Goal: Find specific page/section: Find specific page/section

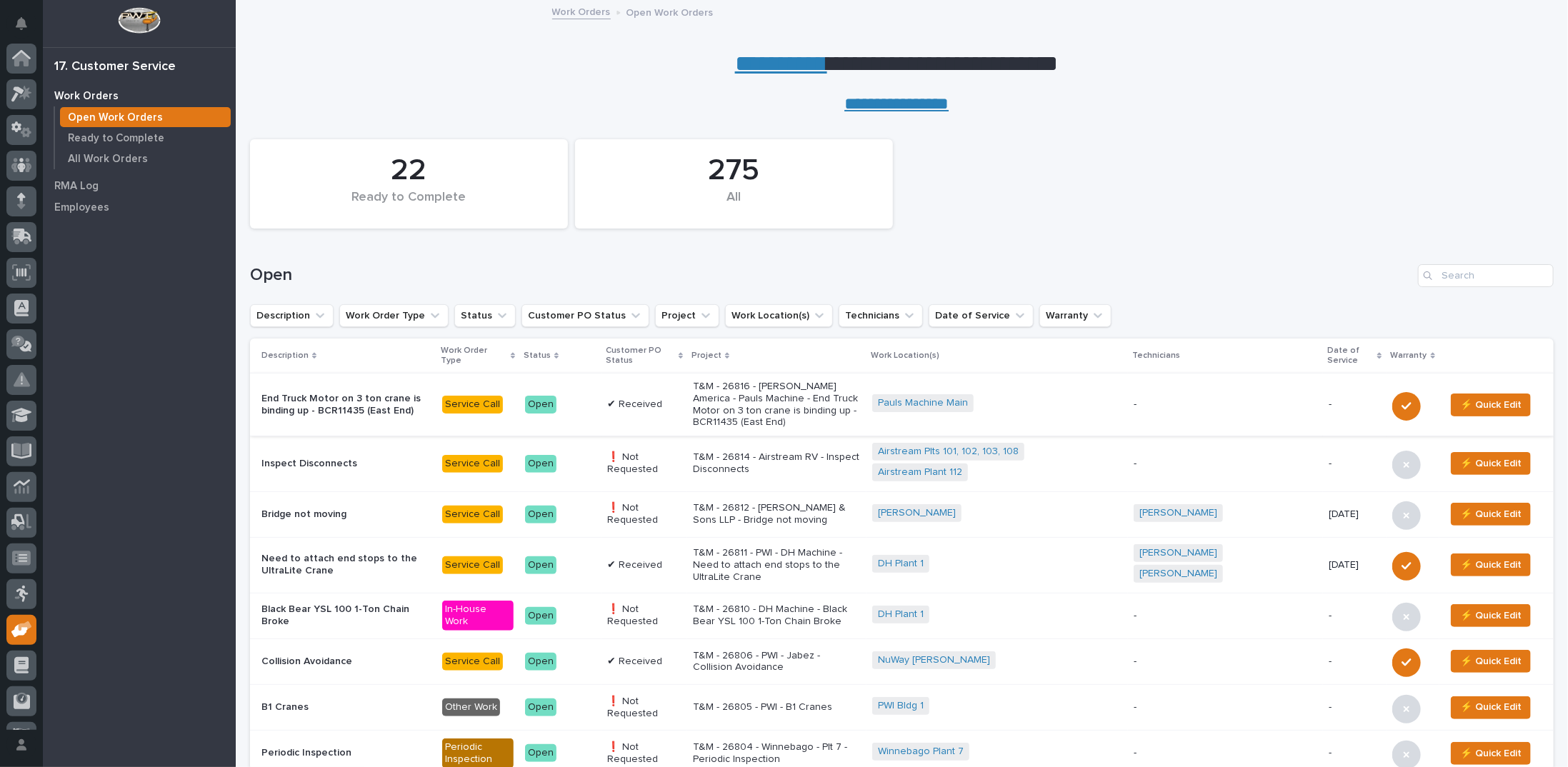
scroll to position [63, 0]
click at [1487, 277] on input "Search" at bounding box center [1486, 275] width 135 height 23
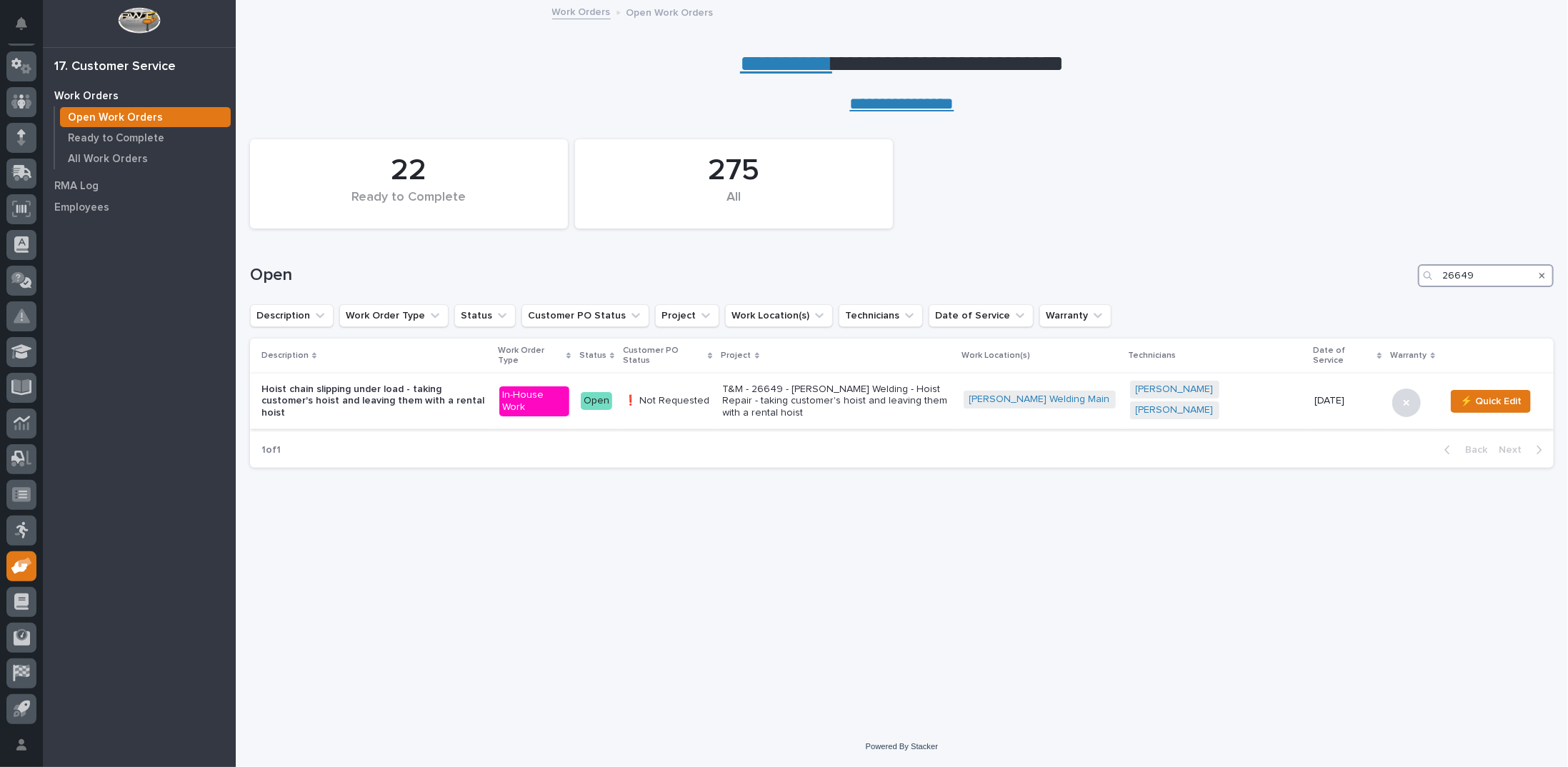
type input "26649"
click at [840, 387] on p "T&M - 26649 - [PERSON_NAME] Welding - Hoist Repair - taking customer's hoist an…" at bounding box center [837, 401] width 229 height 36
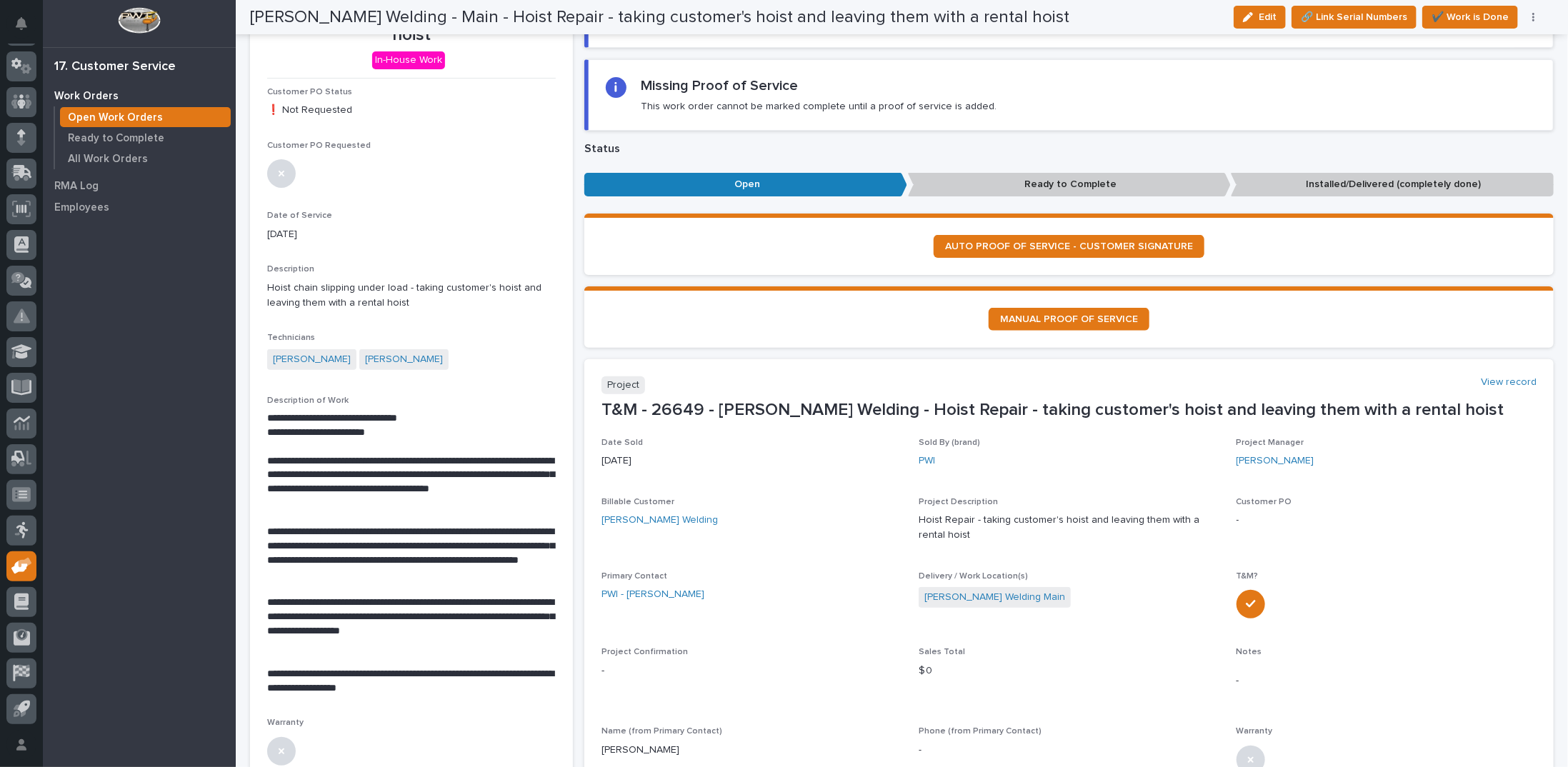
scroll to position [286, 0]
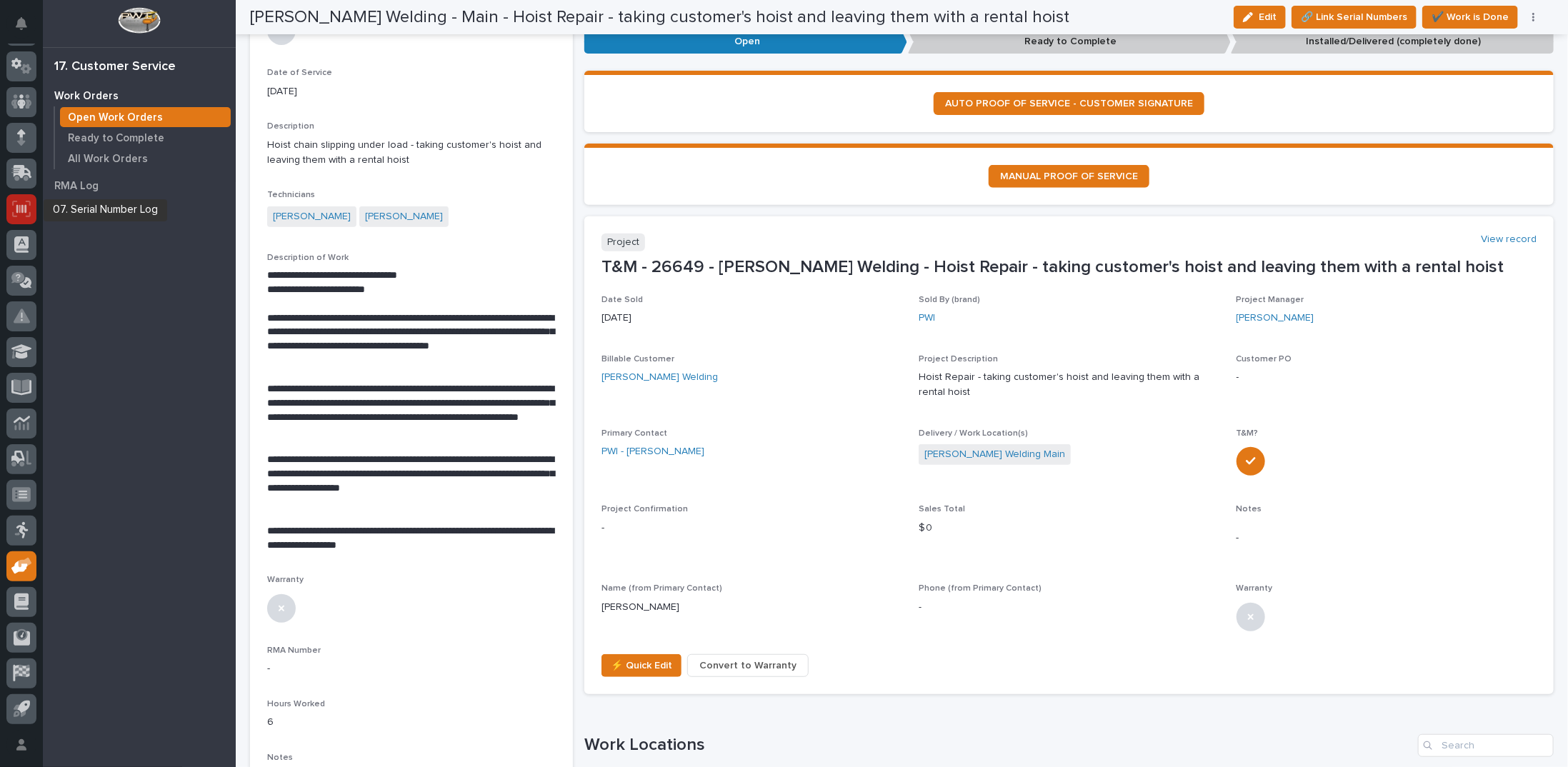
click at [14, 204] on icon at bounding box center [22, 209] width 18 height 17
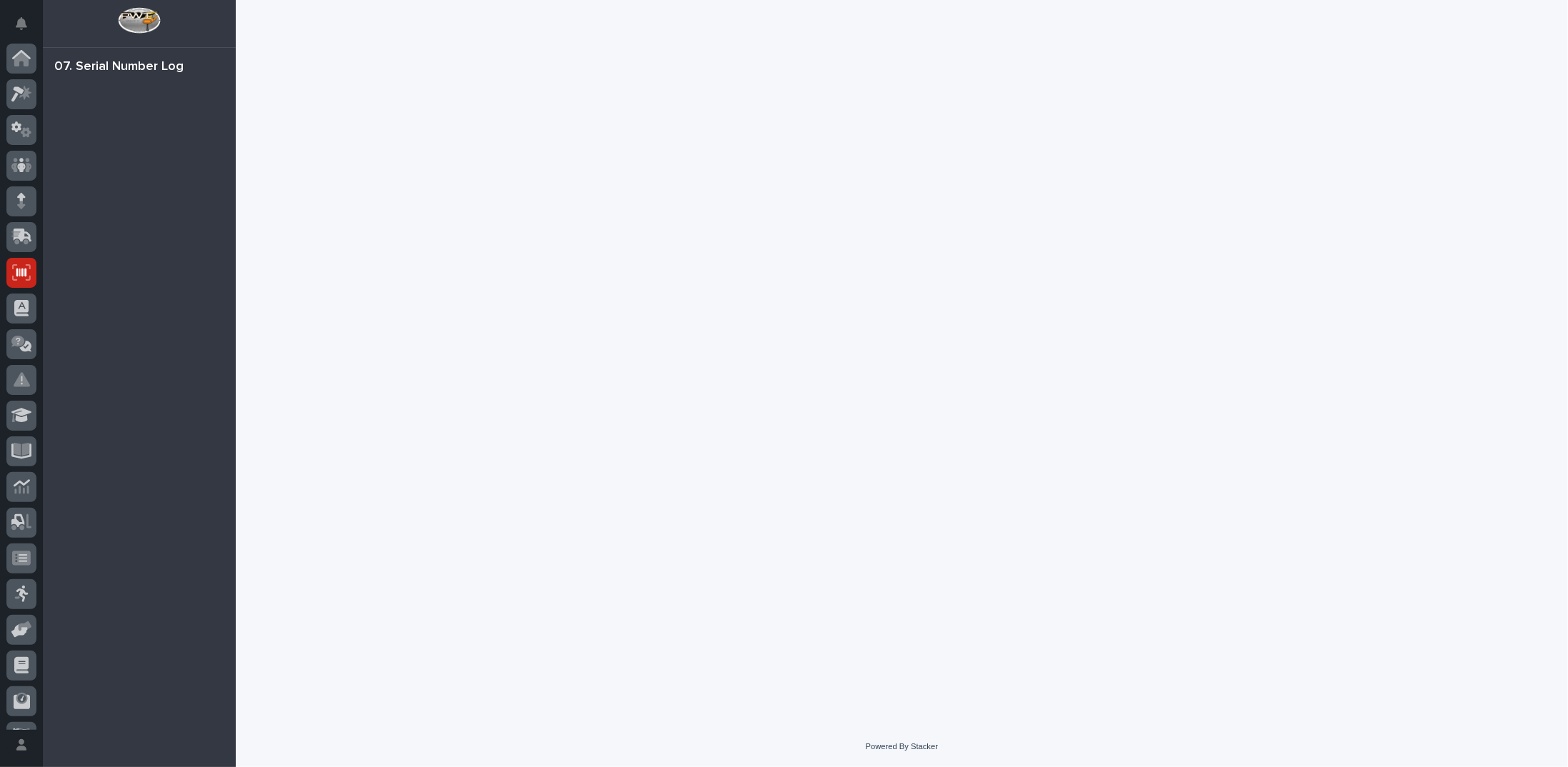
scroll to position [63, 0]
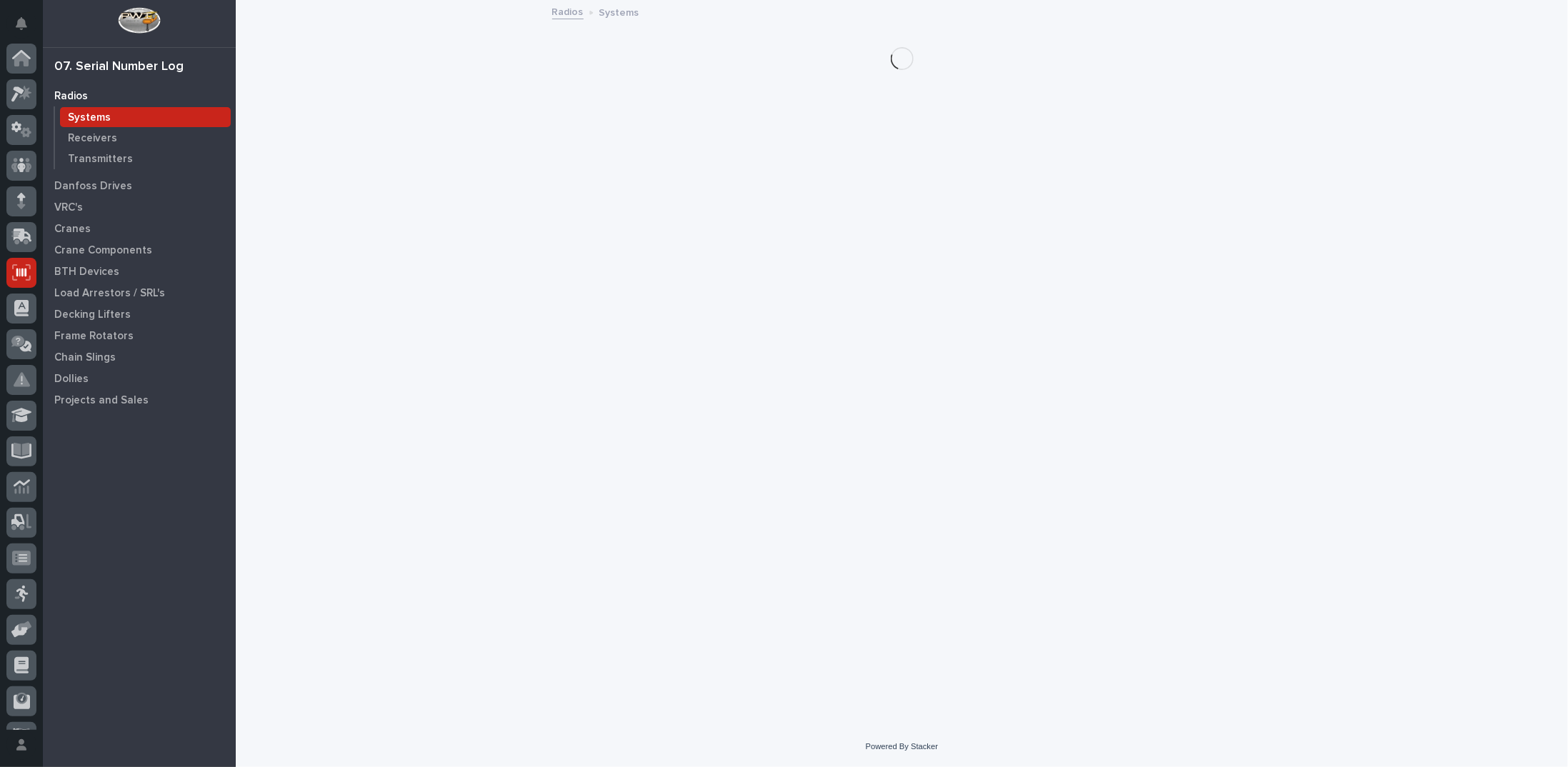
scroll to position [63, 0]
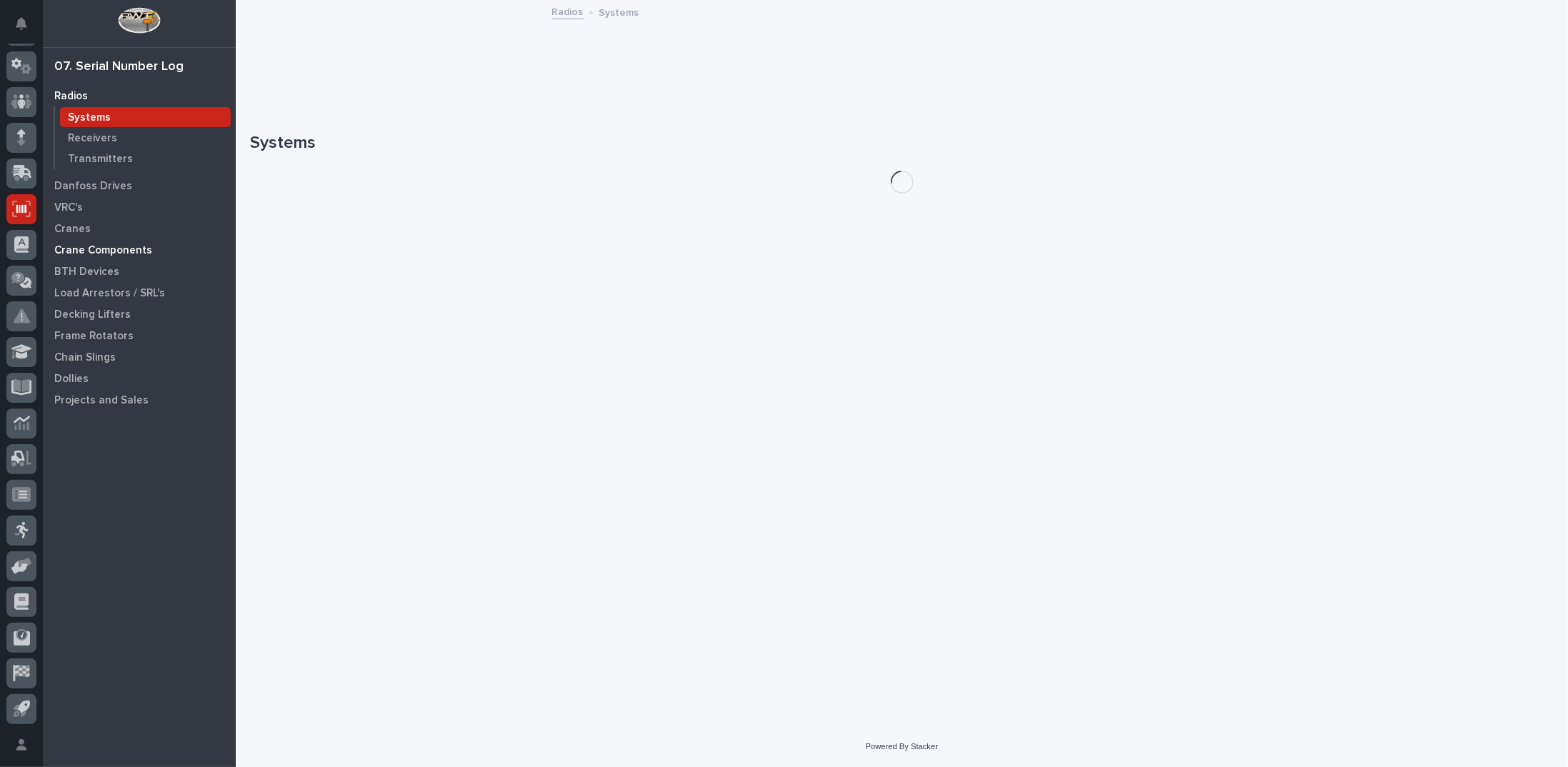
click at [112, 246] on p "Crane Components" at bounding box center [103, 250] width 98 height 13
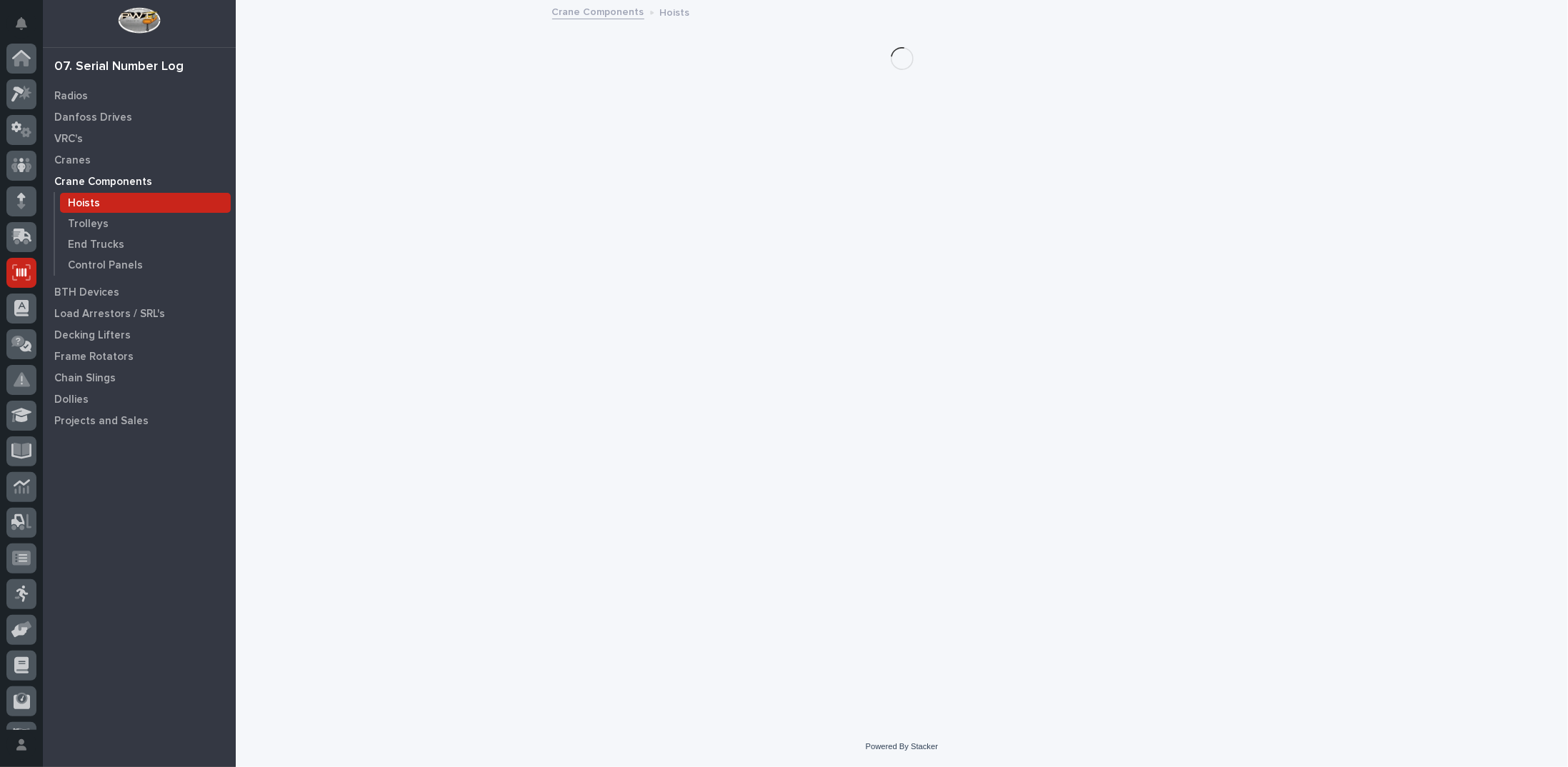
scroll to position [63, 0]
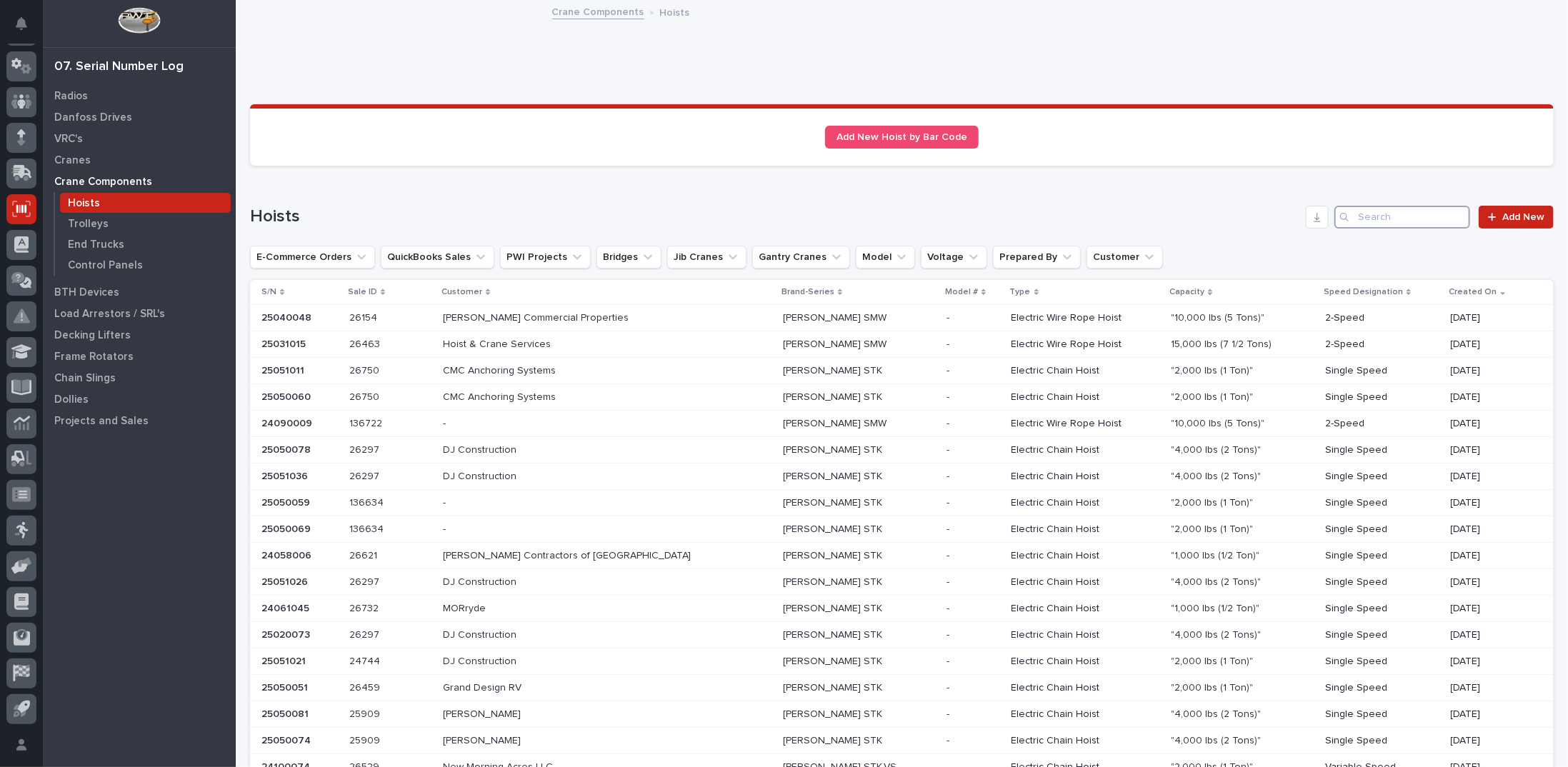
click at [1373, 218] on input "Search" at bounding box center [1403, 216] width 135 height 23
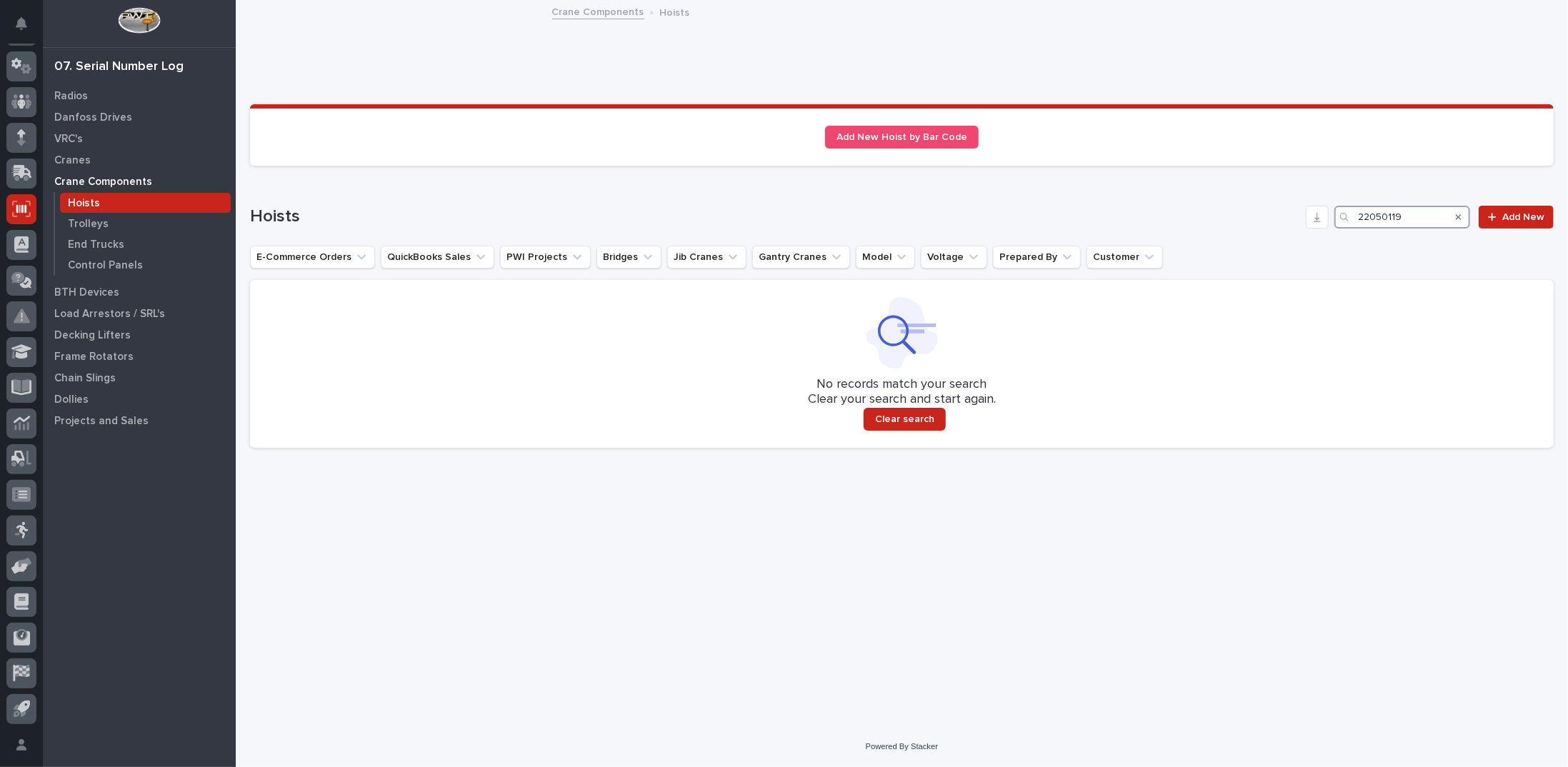
type input "22050119"
